Goal: Navigation & Orientation: Find specific page/section

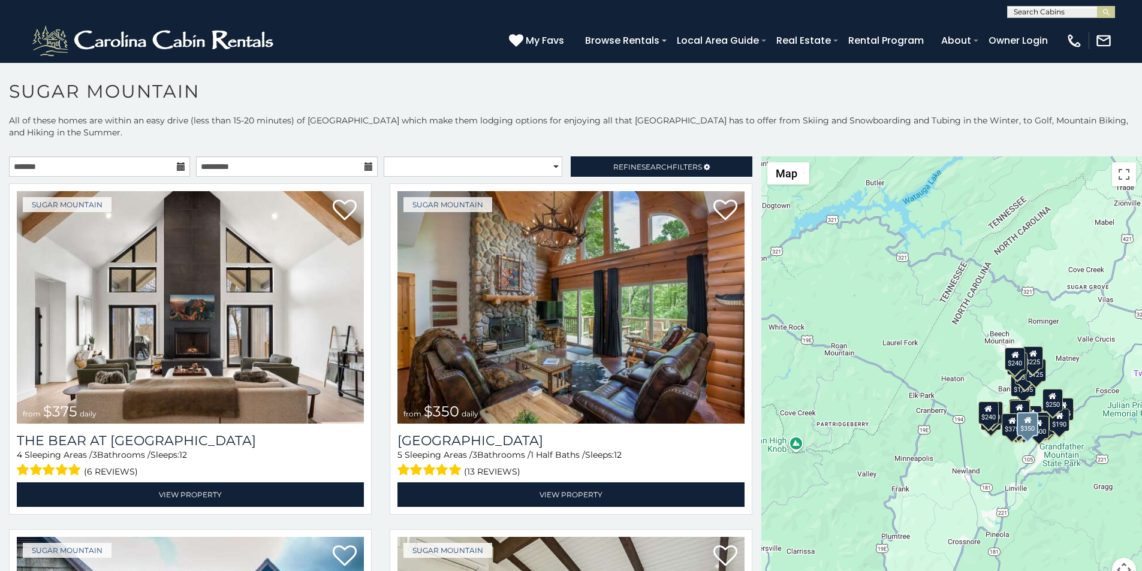
scroll to position [75, 0]
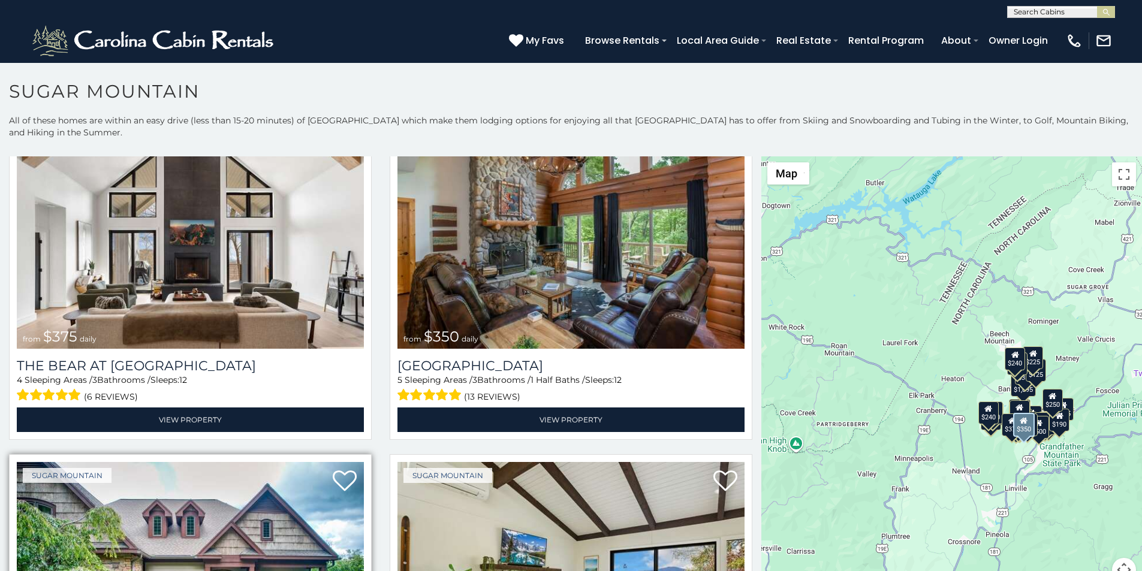
click at [52, 565] on img at bounding box center [190, 578] width 347 height 233
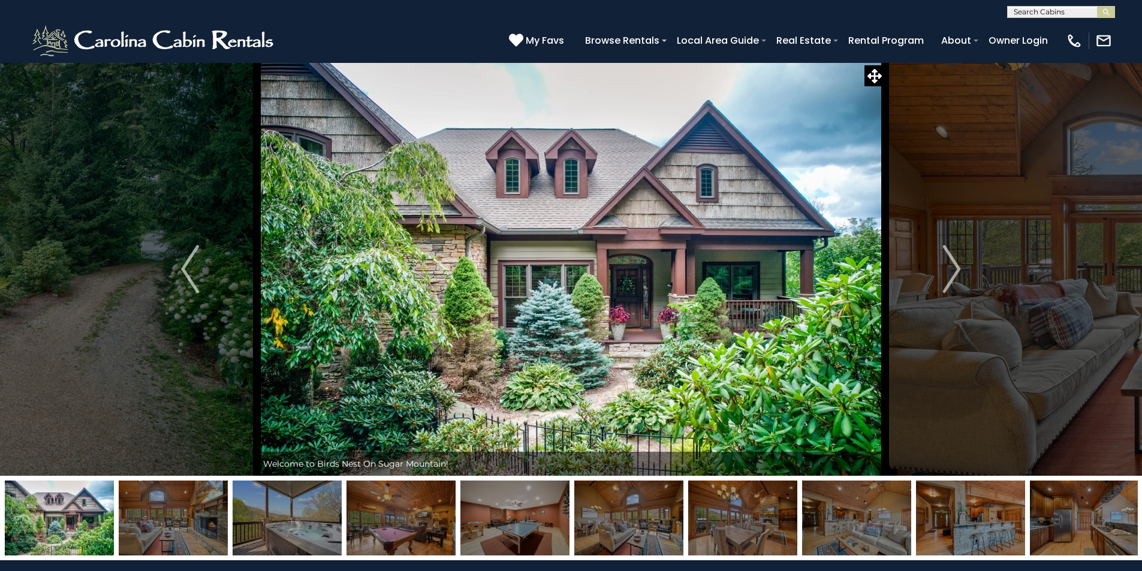
click at [682, 386] on img at bounding box center [571, 269] width 628 height 414
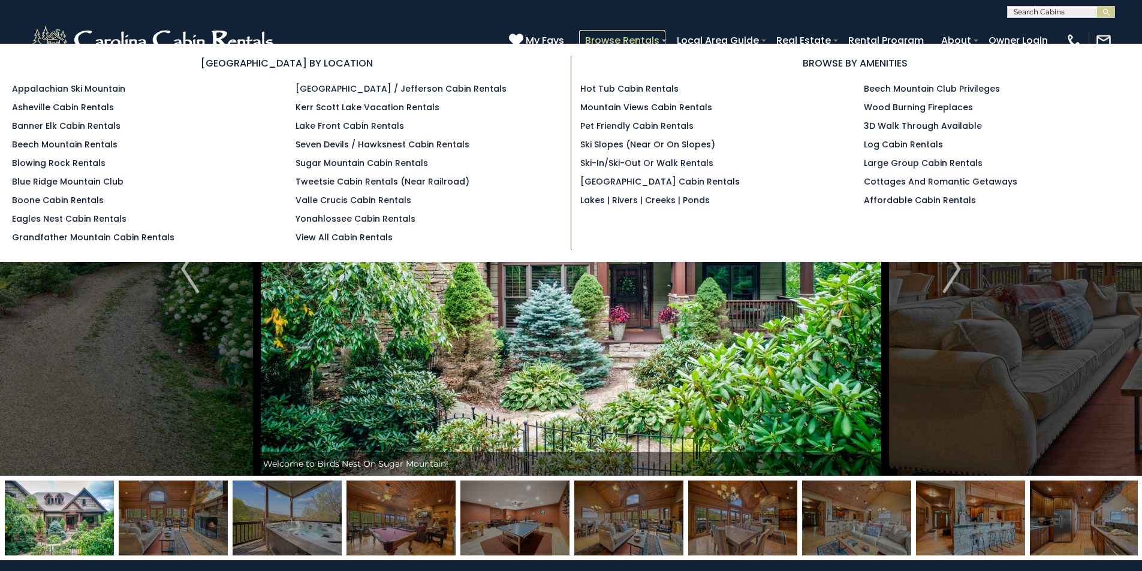
click at [665, 35] on link "Browse Rentals" at bounding box center [622, 40] width 86 height 21
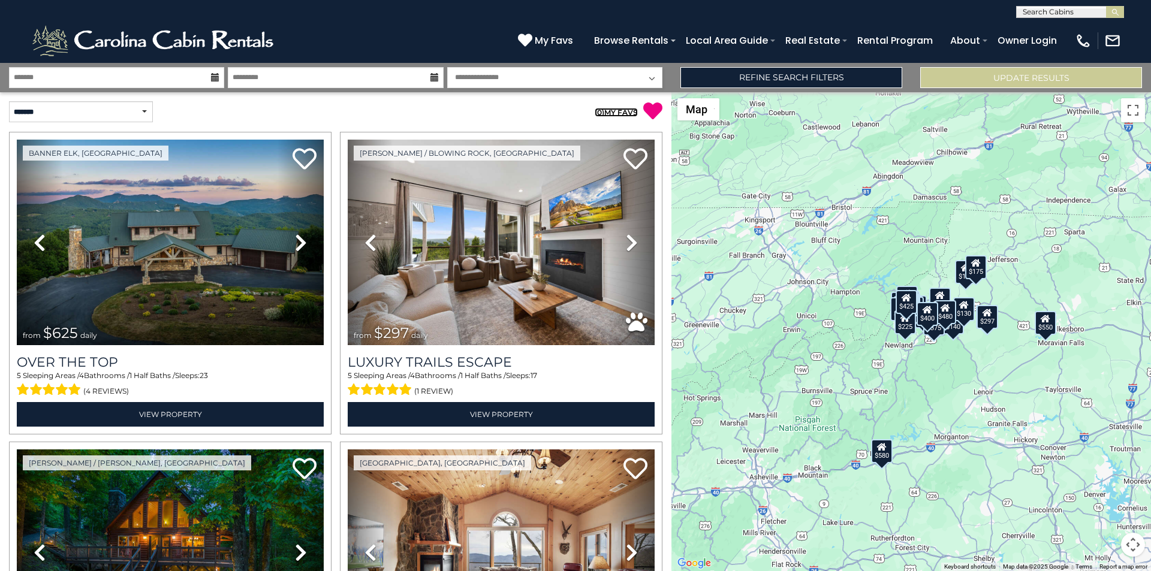
click at [599, 110] on span "0" at bounding box center [599, 112] width 5 height 9
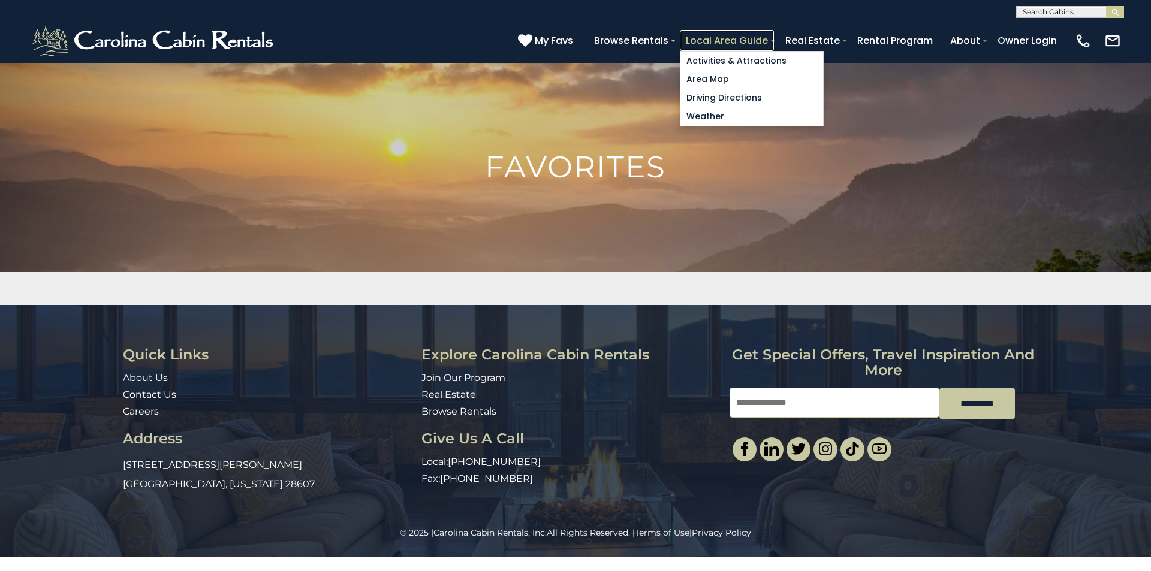
click at [774, 35] on link "Local Area Guide" at bounding box center [727, 40] width 94 height 21
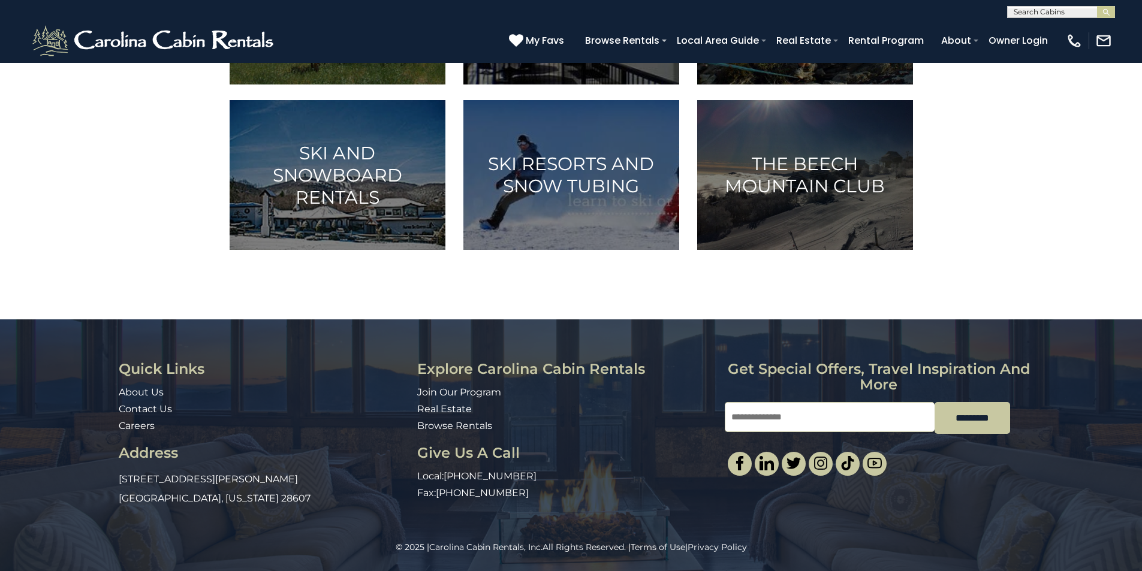
scroll to position [770, 0]
click at [767, 568] on div "© 2025 | Carolina Cabin Rentals, Inc. All Rights Reserved. | Terms of Use | Pri…" at bounding box center [571, 556] width 1142 height 30
